Goal: Task Accomplishment & Management: Use online tool/utility

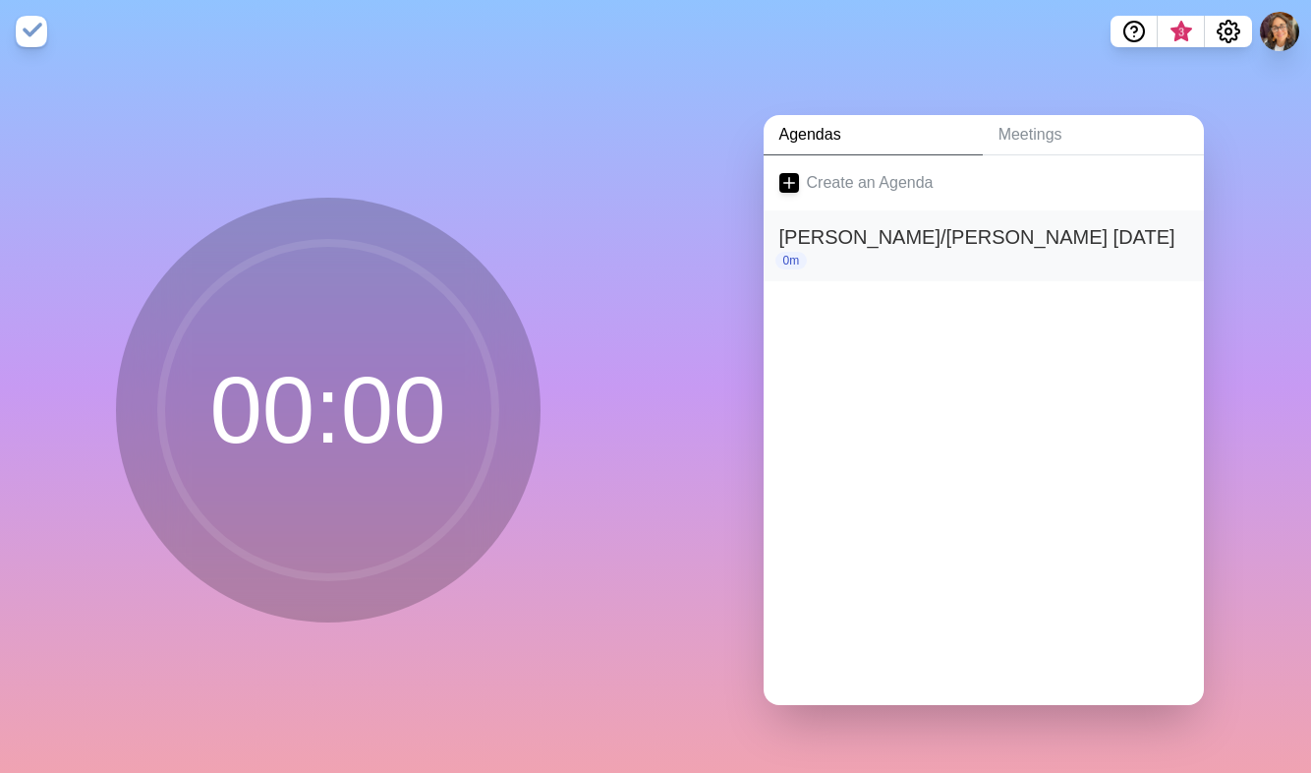
click at [969, 229] on h2 "[PERSON_NAME]/[PERSON_NAME] [DATE]" at bounding box center [983, 236] width 409 height 29
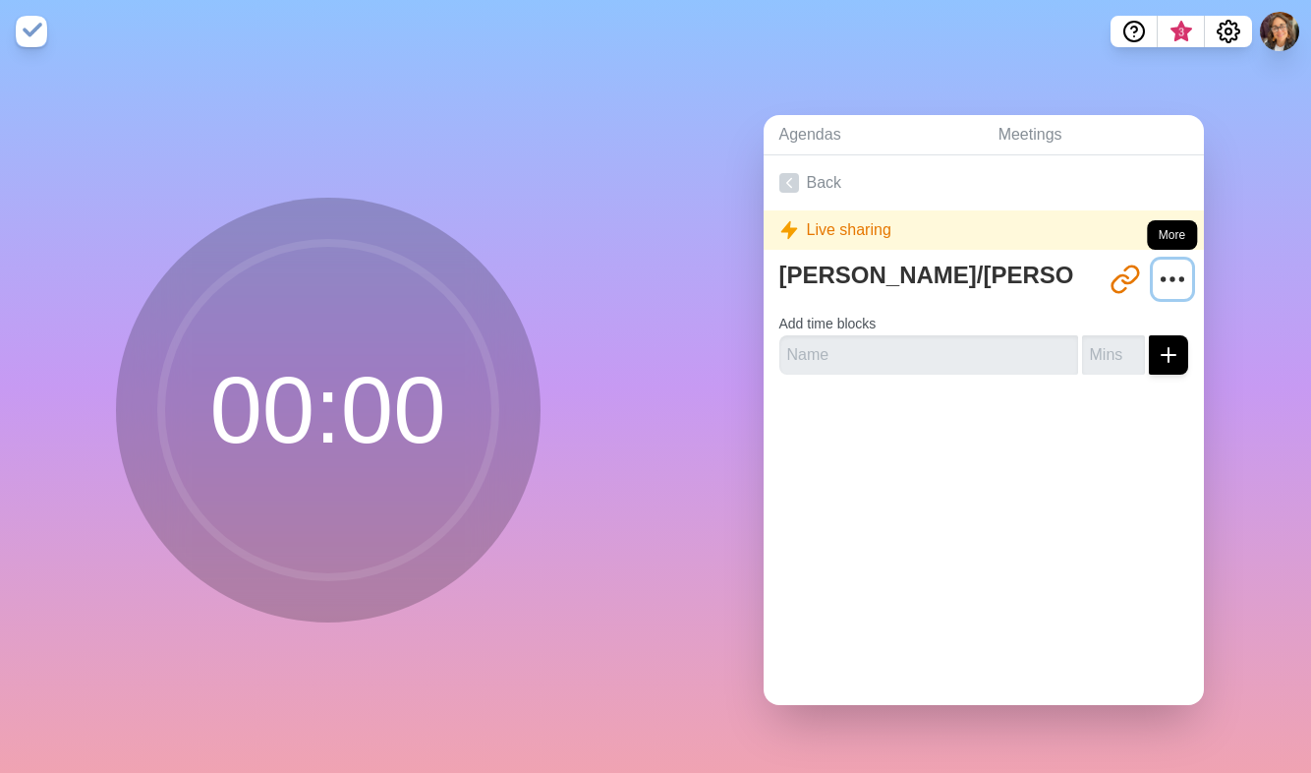
click at [1157, 264] on icon "More" at bounding box center [1172, 278] width 31 height 31
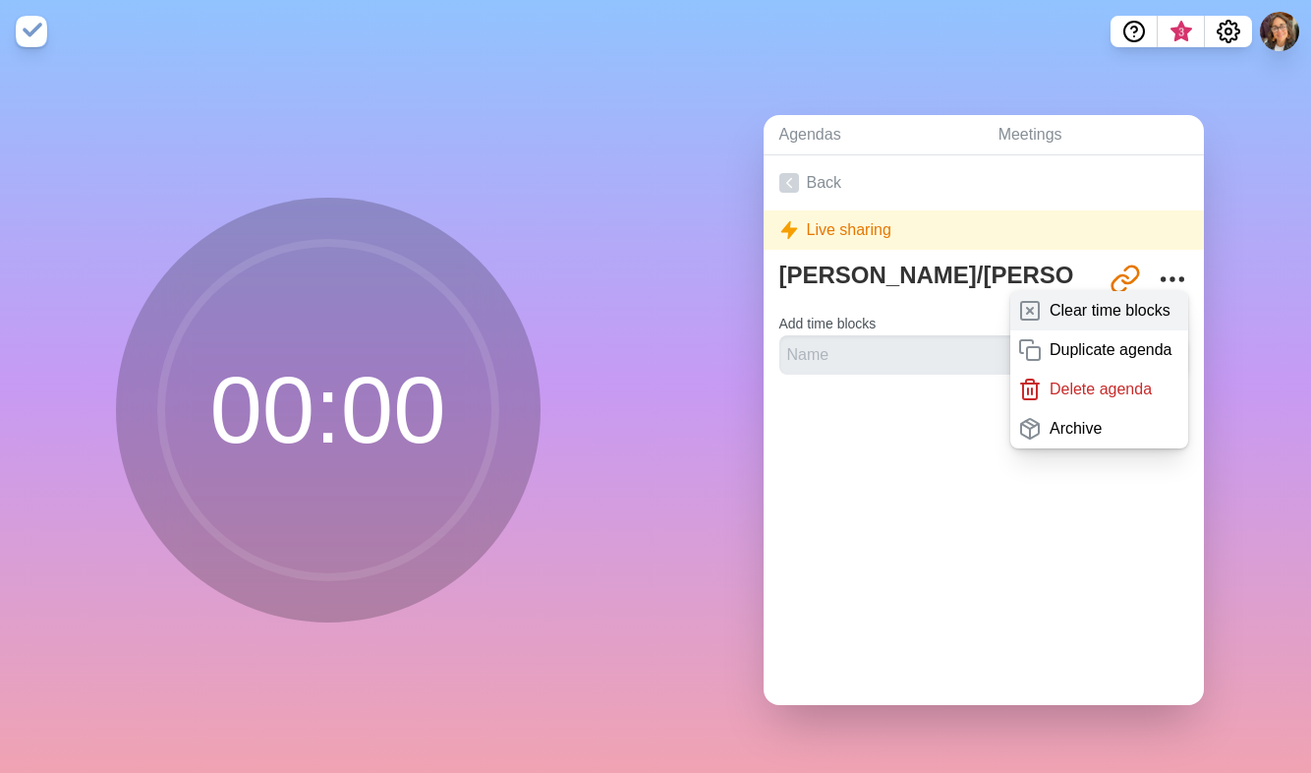
click at [1056, 299] on p "Clear time blocks" at bounding box center [1110, 311] width 121 height 24
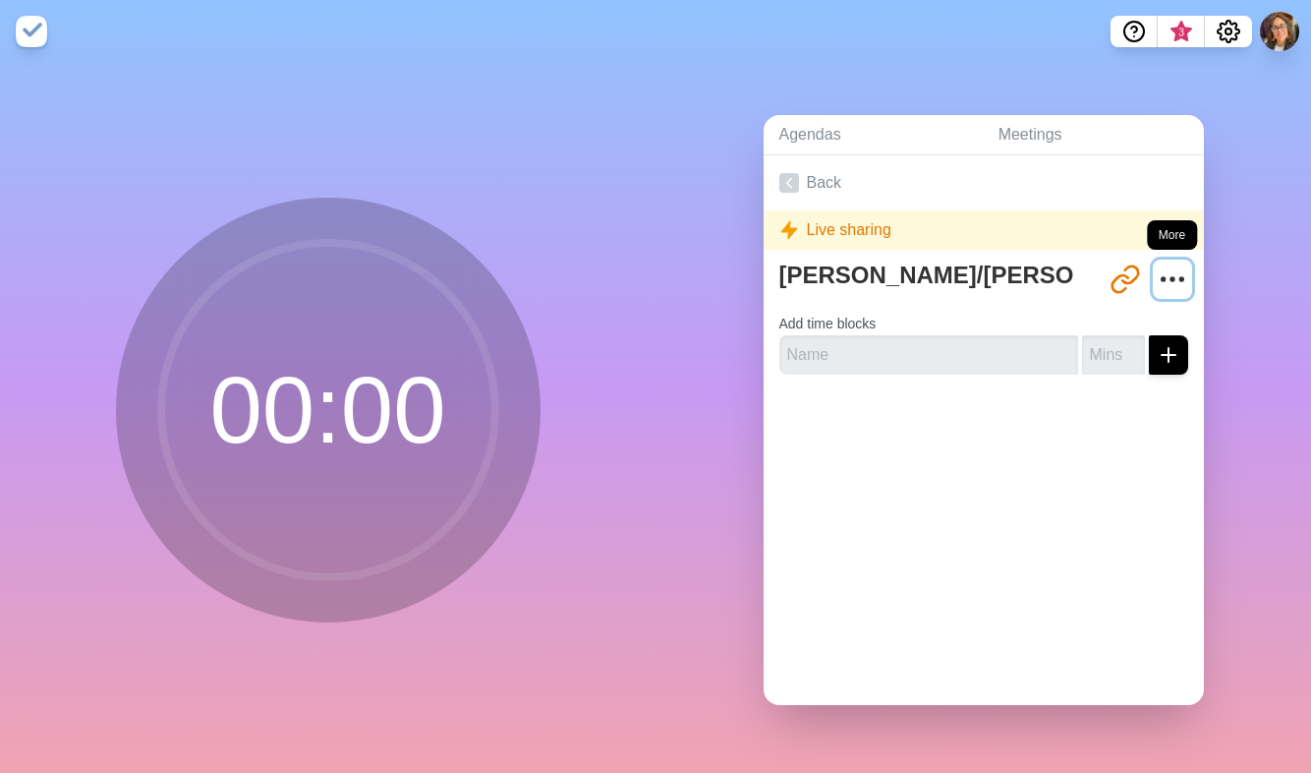
click at [1157, 268] on icon "More" at bounding box center [1172, 278] width 31 height 31
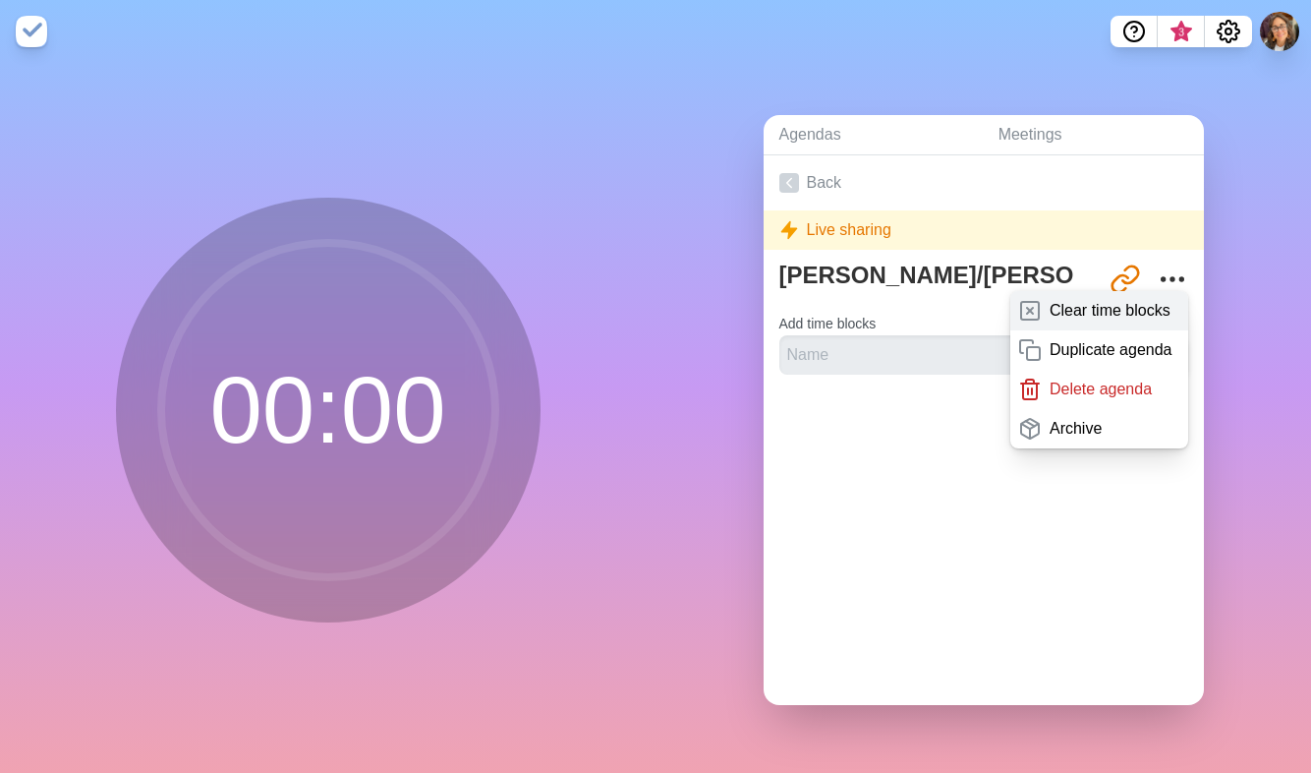
click at [1018, 302] on icon at bounding box center [1030, 311] width 24 height 24
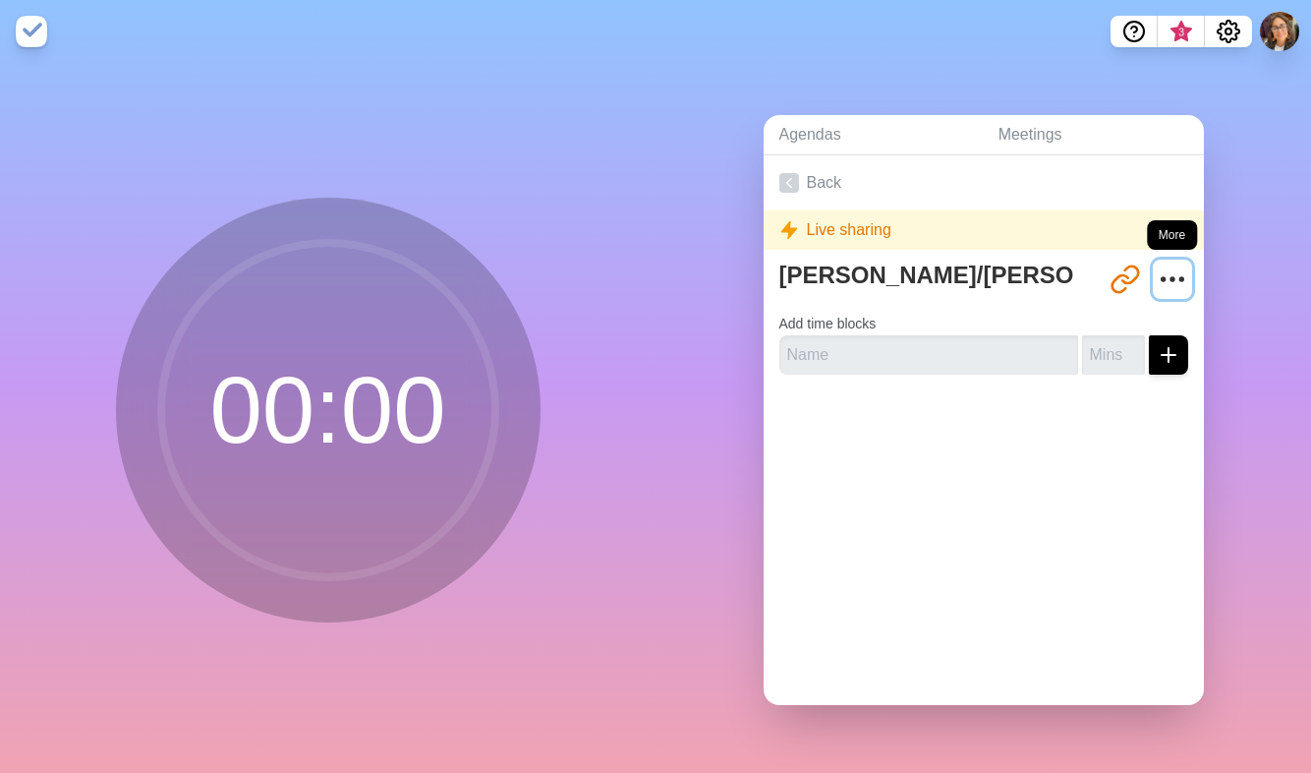
click at [1157, 279] on icon "More" at bounding box center [1172, 278] width 31 height 31
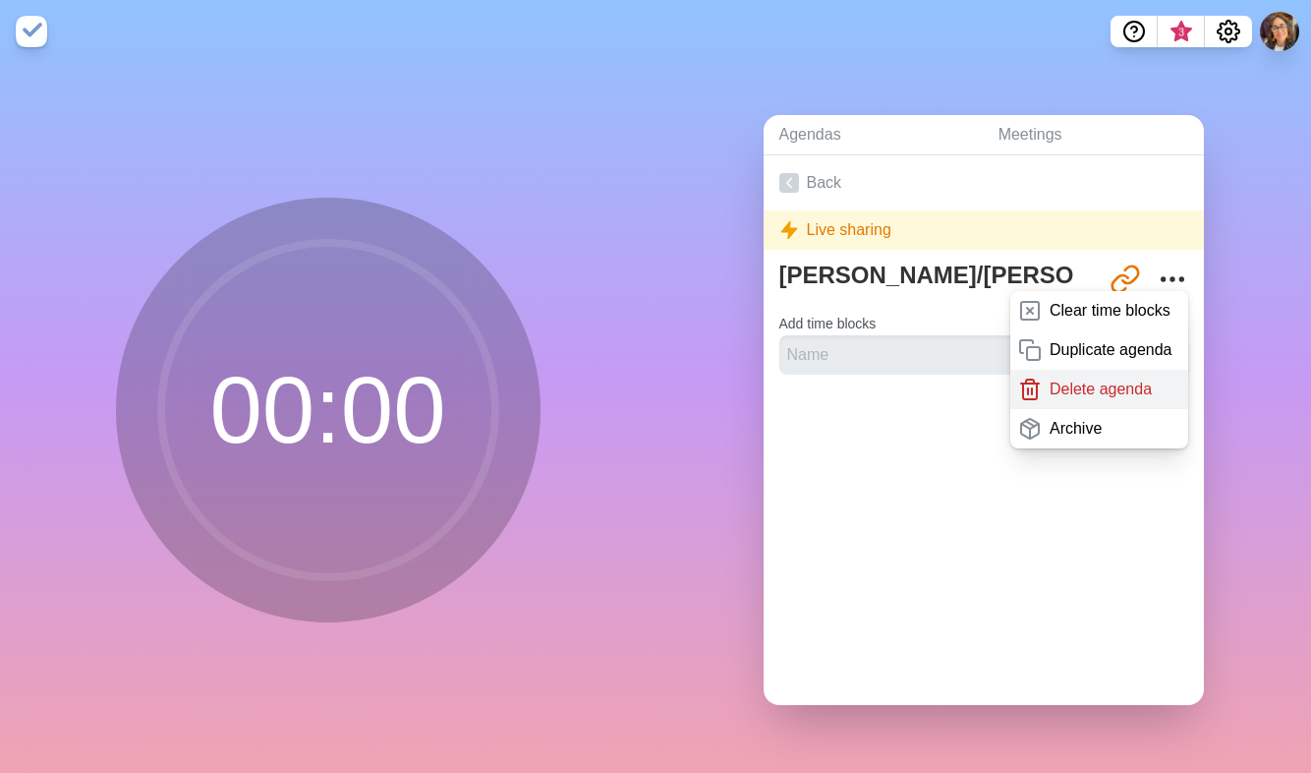
click at [1091, 384] on p "Delete agenda" at bounding box center [1101, 389] width 102 height 24
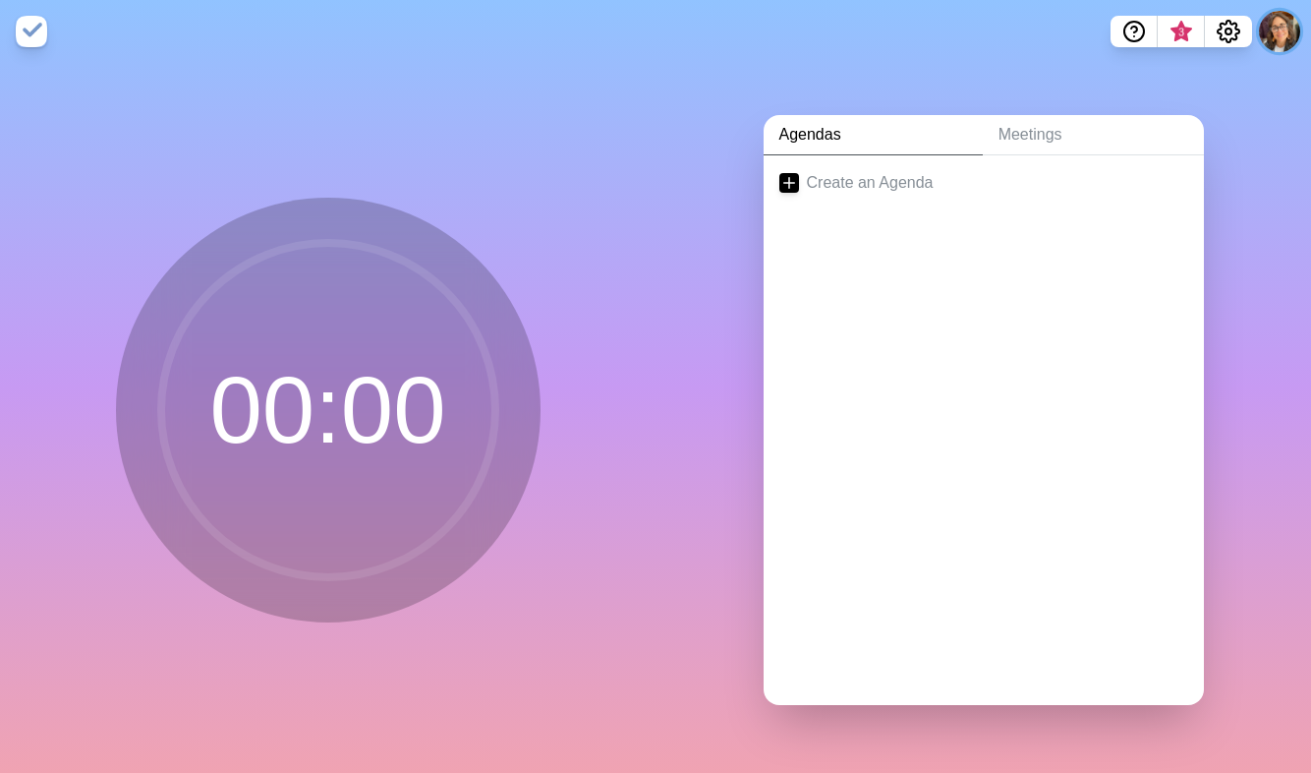
click at [1277, 30] on button at bounding box center [1279, 31] width 41 height 41
click at [1236, 69] on p "Sign out" at bounding box center [1251, 75] width 58 height 24
click at [837, 178] on link "Create an Agenda" at bounding box center [984, 182] width 440 height 55
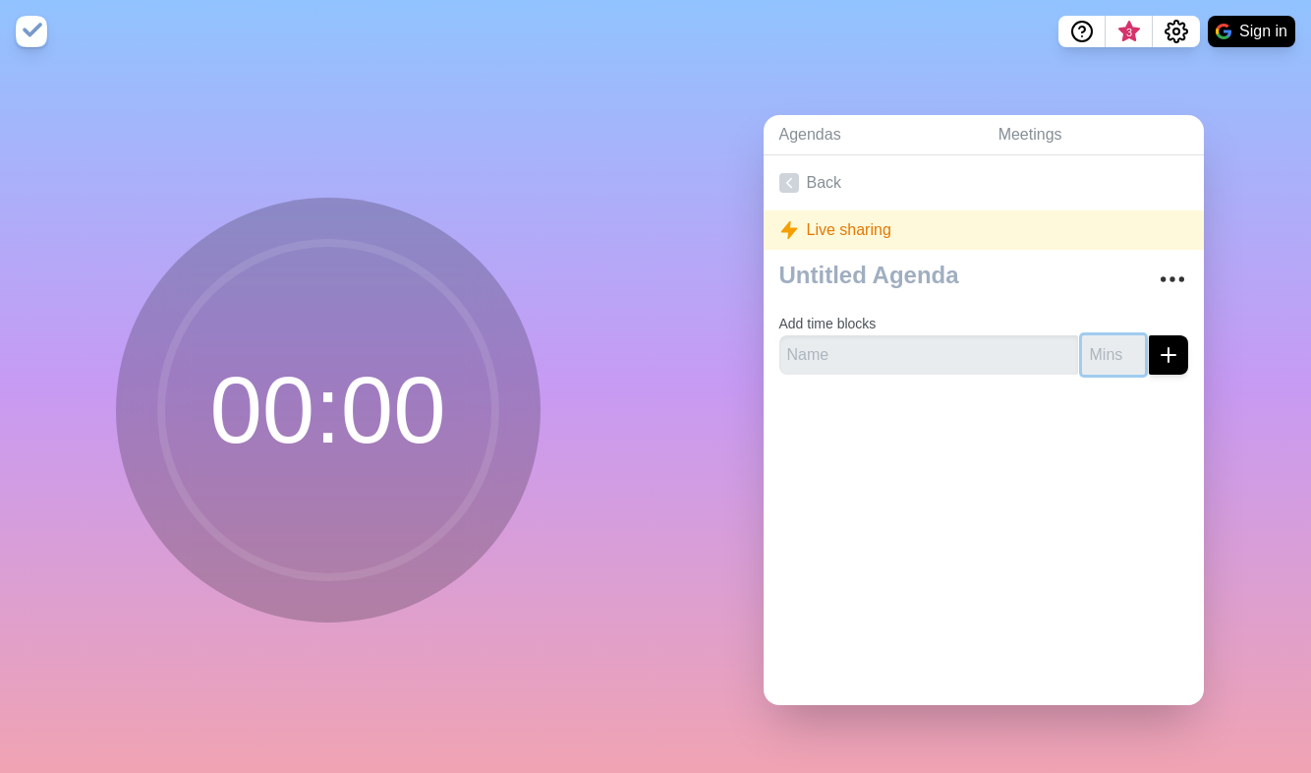
click at [1102, 346] on input "number" at bounding box center [1113, 354] width 63 height 39
click at [1111, 342] on input "1" at bounding box center [1113, 354] width 63 height 39
click at [1111, 342] on input "2" at bounding box center [1113, 354] width 63 height 39
click at [1111, 342] on input "3" at bounding box center [1113, 354] width 63 height 39
type input "4"
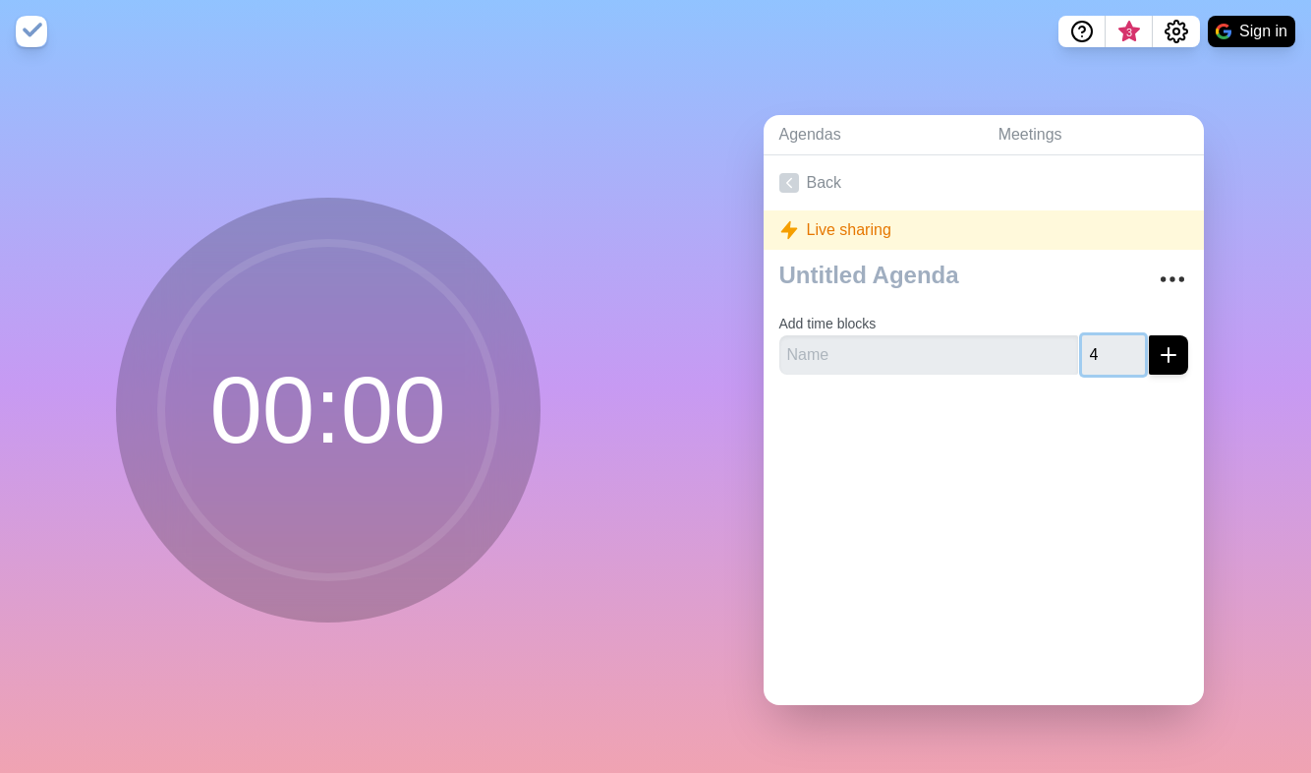
click at [1111, 342] on input "4" at bounding box center [1113, 354] width 63 height 39
click at [882, 345] on input "text" at bounding box center [928, 354] width 299 height 39
type input "Test"
click at [1157, 356] on icon "submit" at bounding box center [1169, 355] width 24 height 24
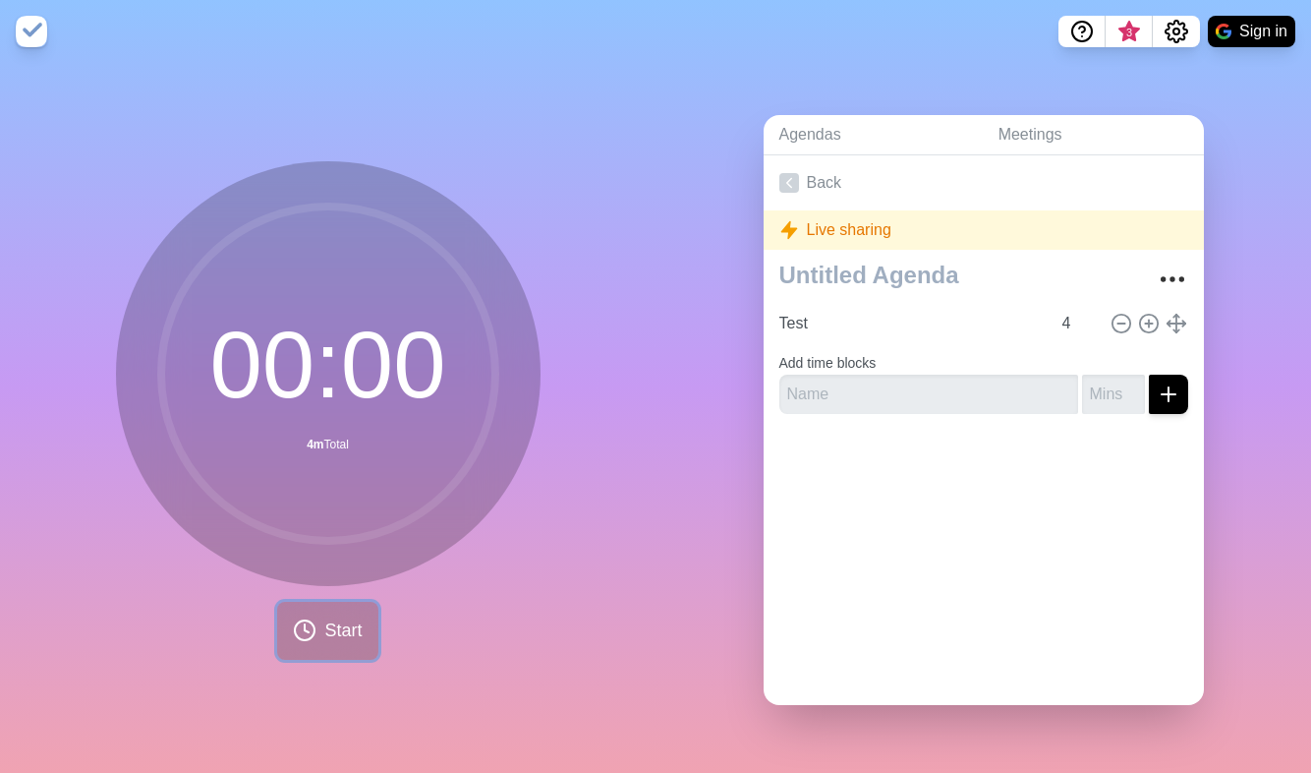
click at [312, 619] on button "Start" at bounding box center [327, 631] width 100 height 58
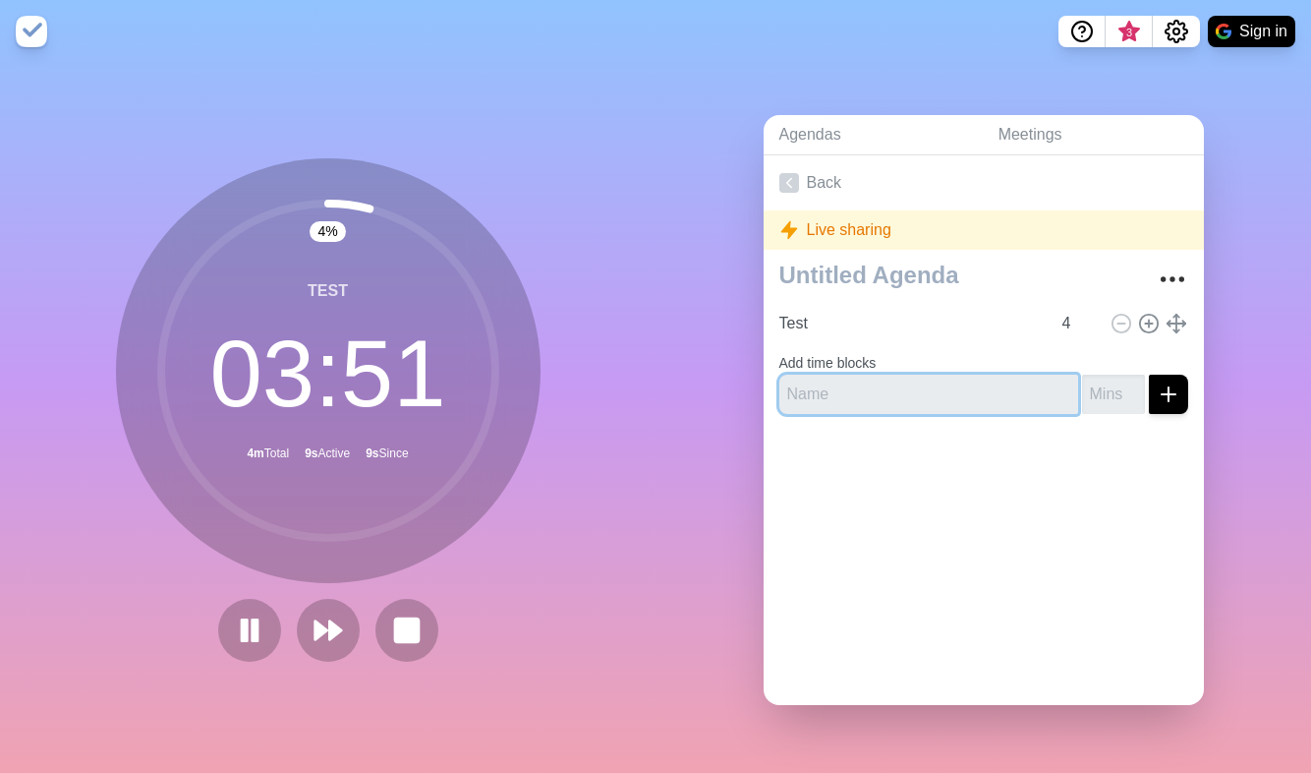
click at [797, 390] on input "text" at bounding box center [928, 393] width 299 height 39
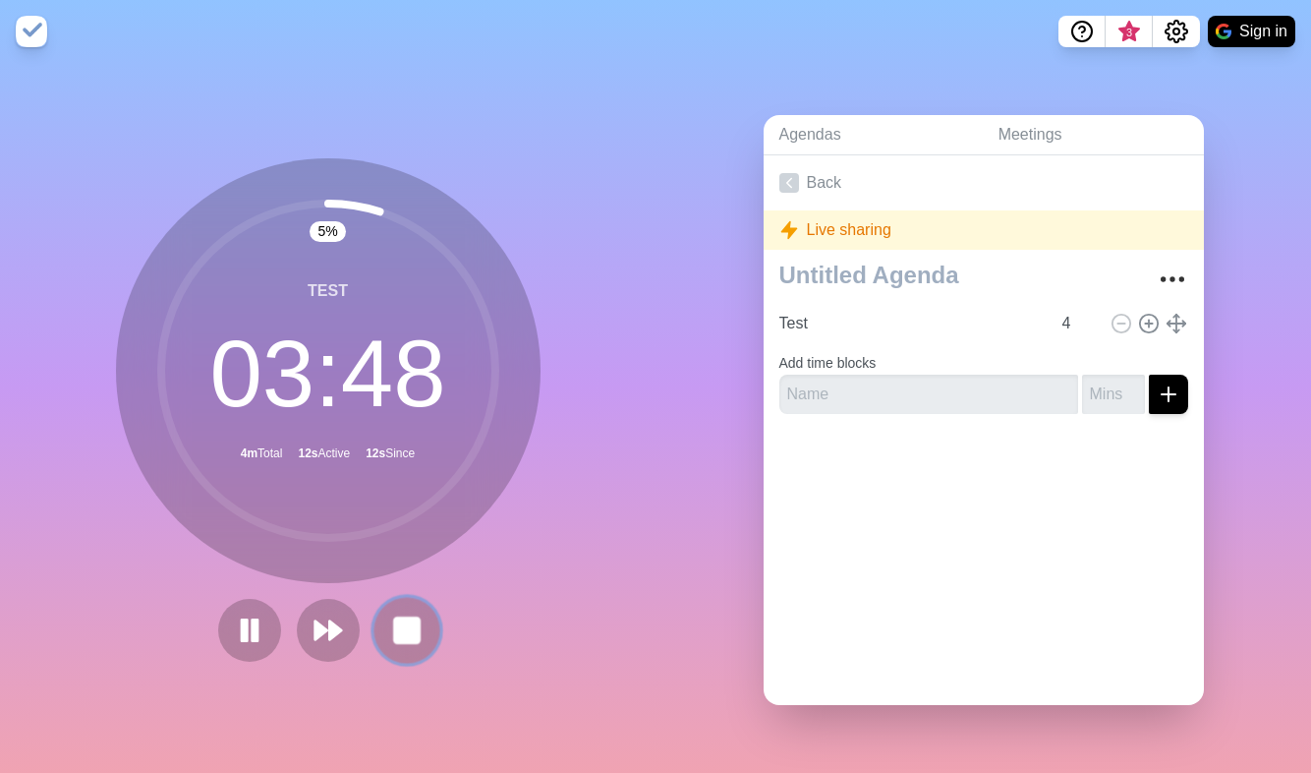
click at [407, 617] on rect at bounding box center [406, 629] width 25 height 25
